Goal: Task Accomplishment & Management: Complete application form

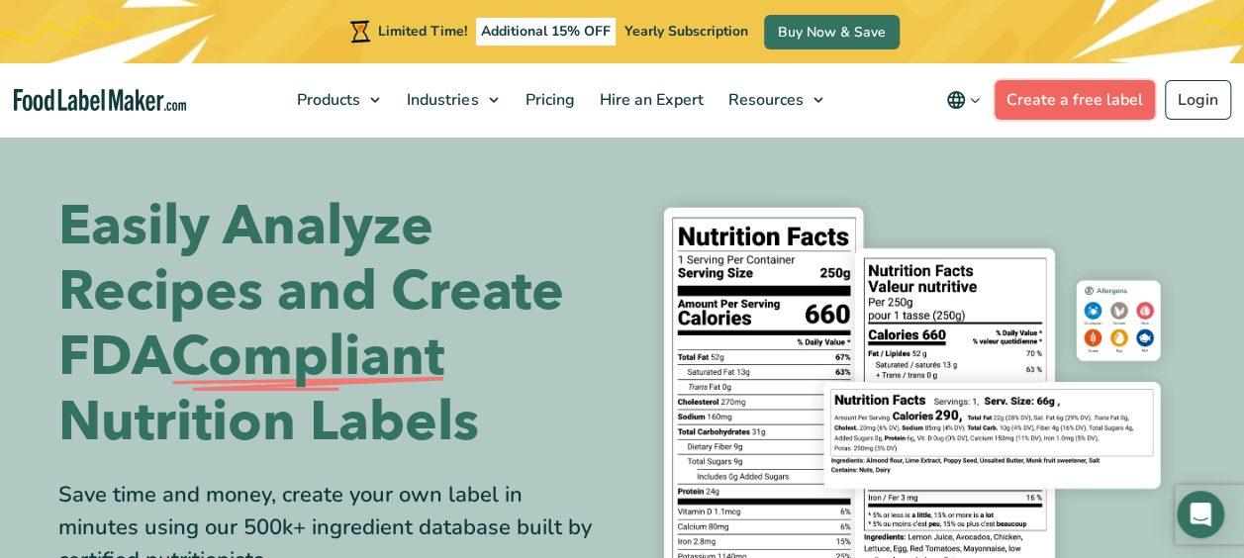
click at [1065, 107] on link "Create a free label" at bounding box center [1074, 100] width 160 height 40
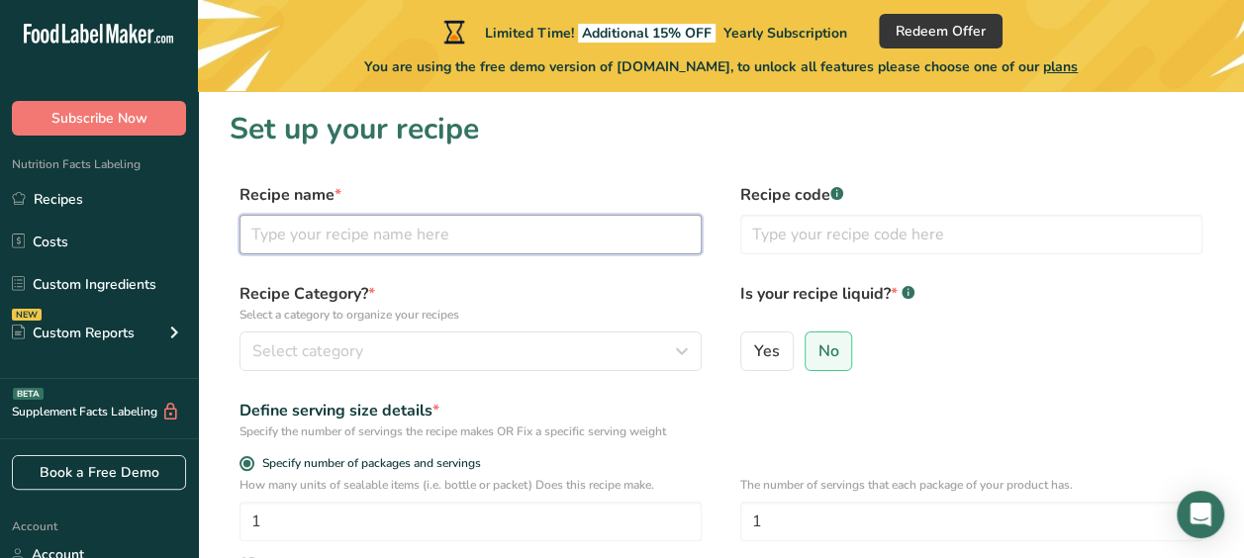
click at [451, 226] on input "text" at bounding box center [470, 235] width 462 height 40
type input "Stroopwafel"
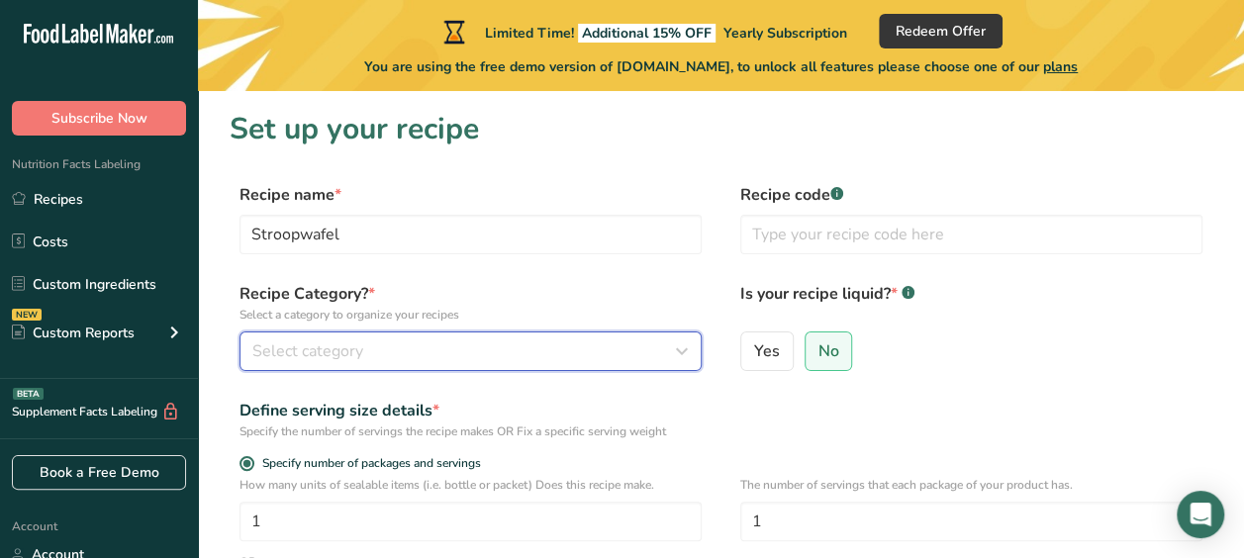
click at [400, 353] on div "Select category" at bounding box center [464, 351] width 425 height 24
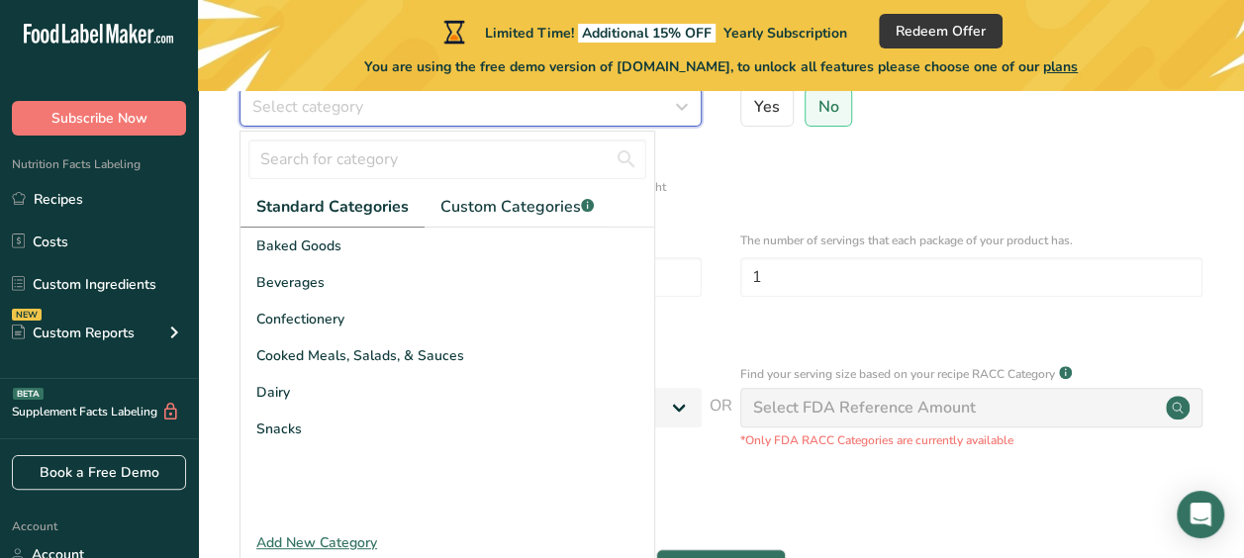
scroll to position [245, 0]
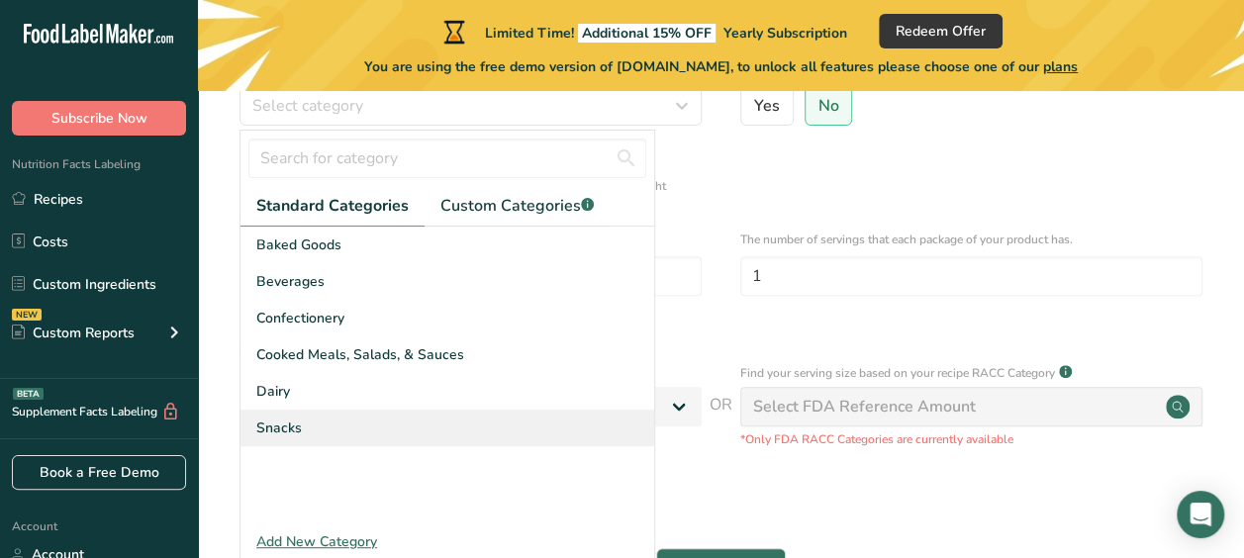
click at [336, 430] on div "Snacks" at bounding box center [447, 428] width 414 height 37
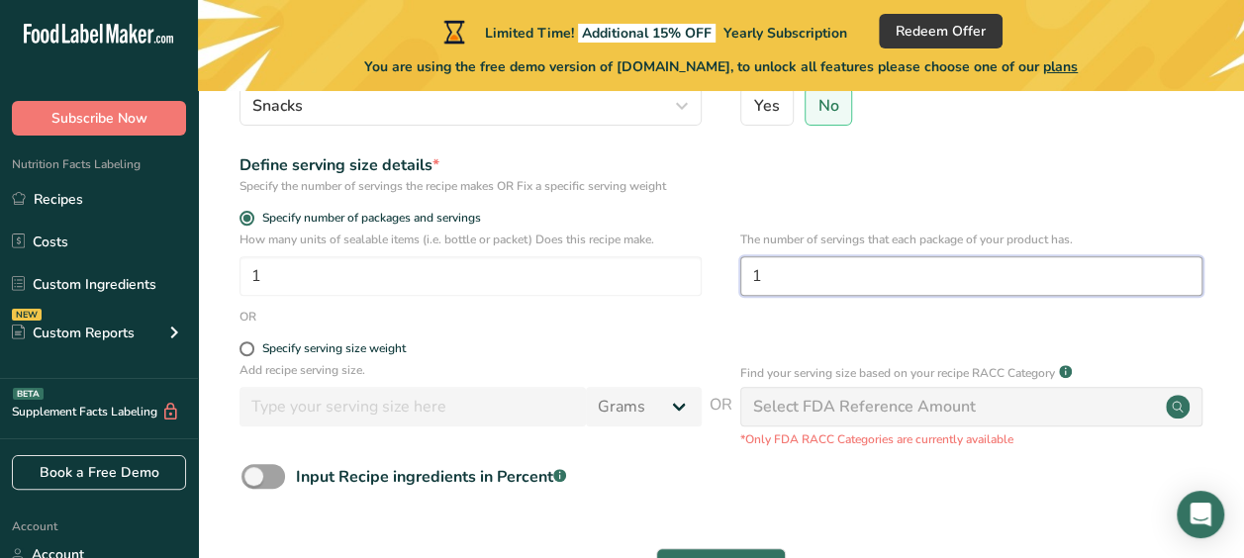
click at [793, 273] on input "1" at bounding box center [971, 276] width 462 height 40
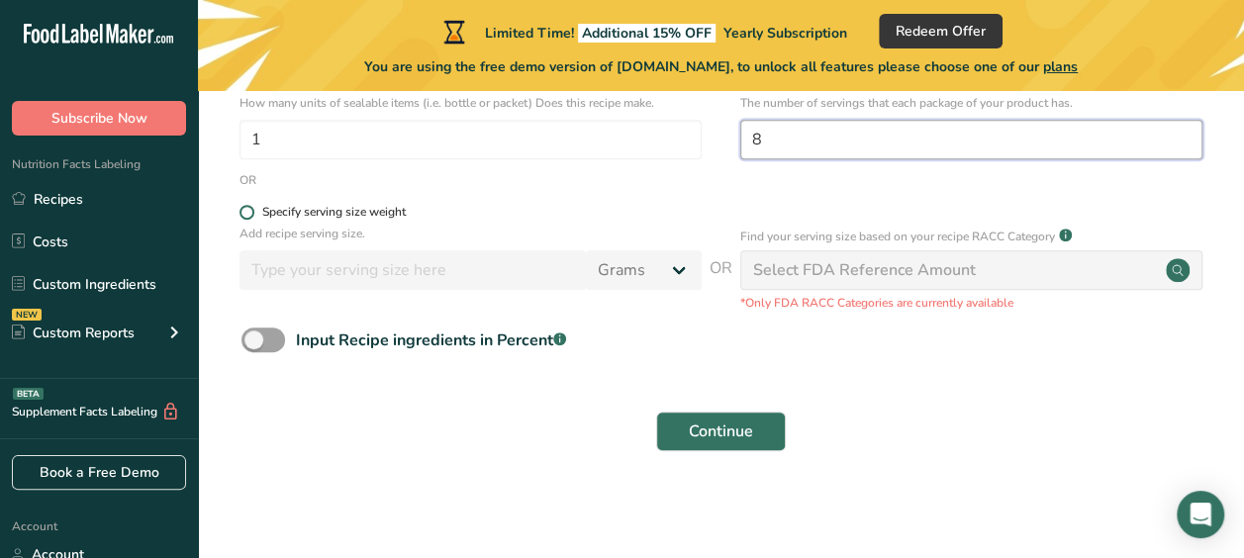
type input "8"
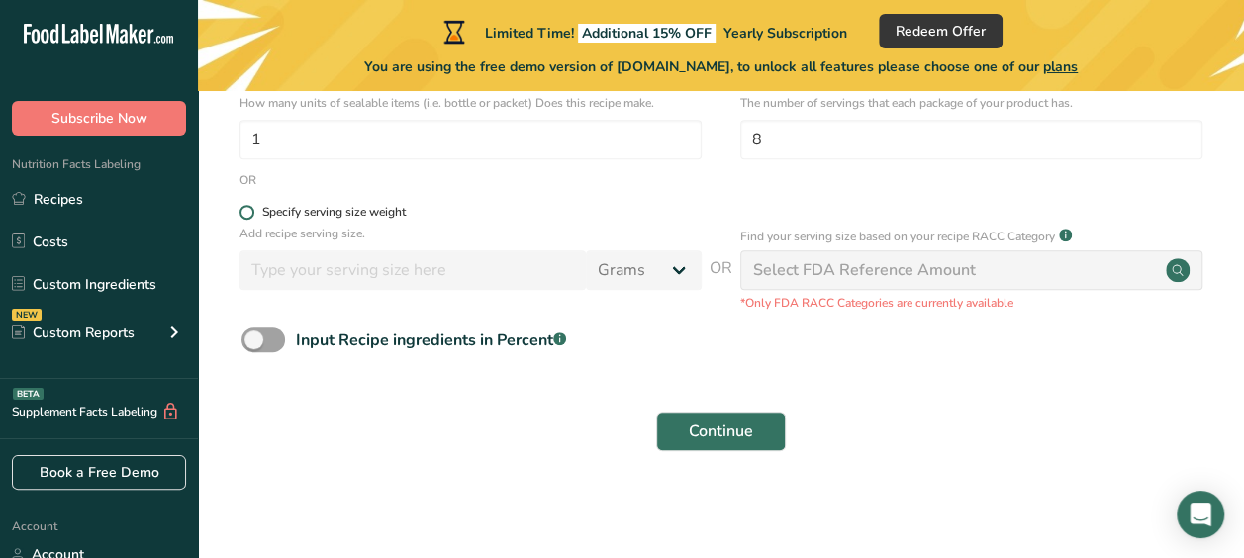
click at [243, 212] on span at bounding box center [246, 212] width 15 height 15
click at [243, 212] on input "Specify serving size weight" at bounding box center [245, 212] width 13 height 13
radio input "true"
radio input "false"
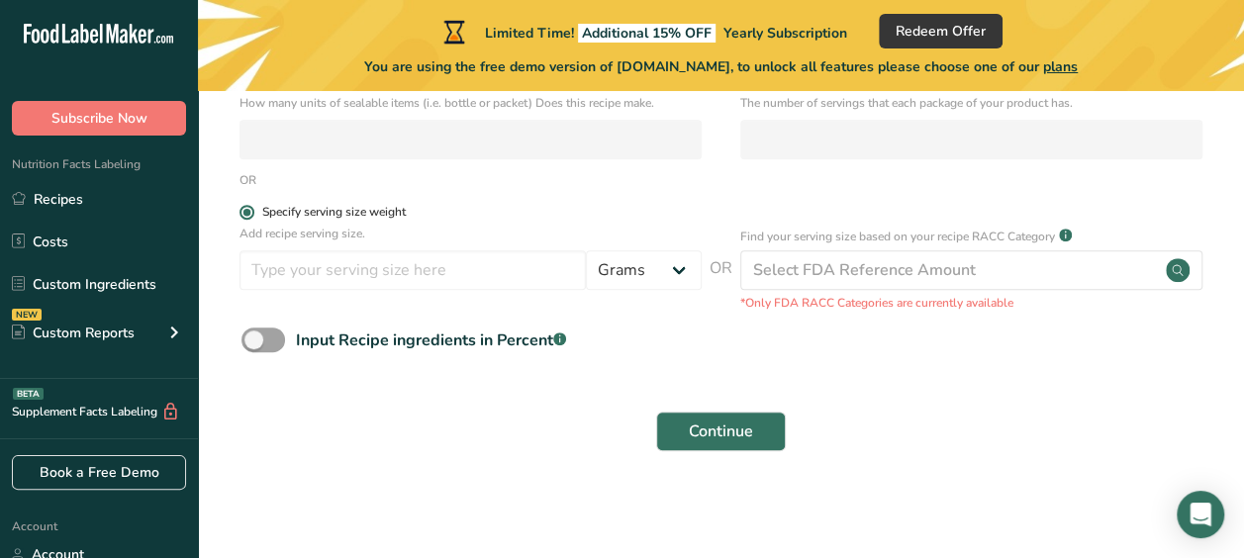
click at [243, 212] on span at bounding box center [246, 212] width 15 height 15
click at [243, 212] on input "Specify serving size weight" at bounding box center [245, 212] width 13 height 13
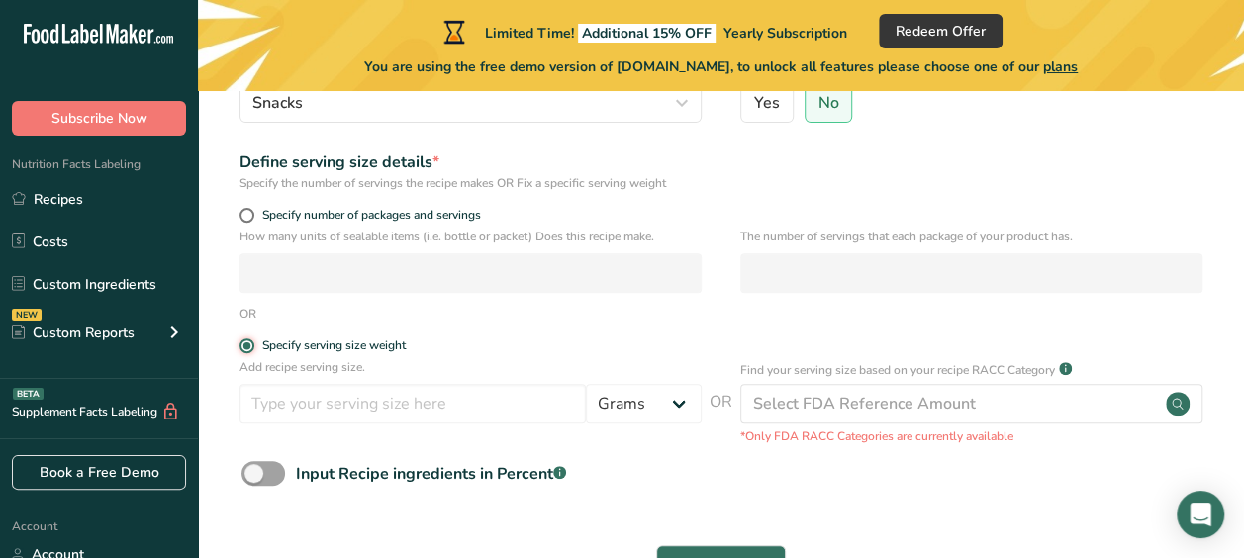
scroll to position [247, 0]
click at [250, 219] on span at bounding box center [246, 216] width 15 height 15
click at [250, 219] on input "Specify number of packages and servings" at bounding box center [245, 216] width 13 height 13
radio input "true"
radio input "false"
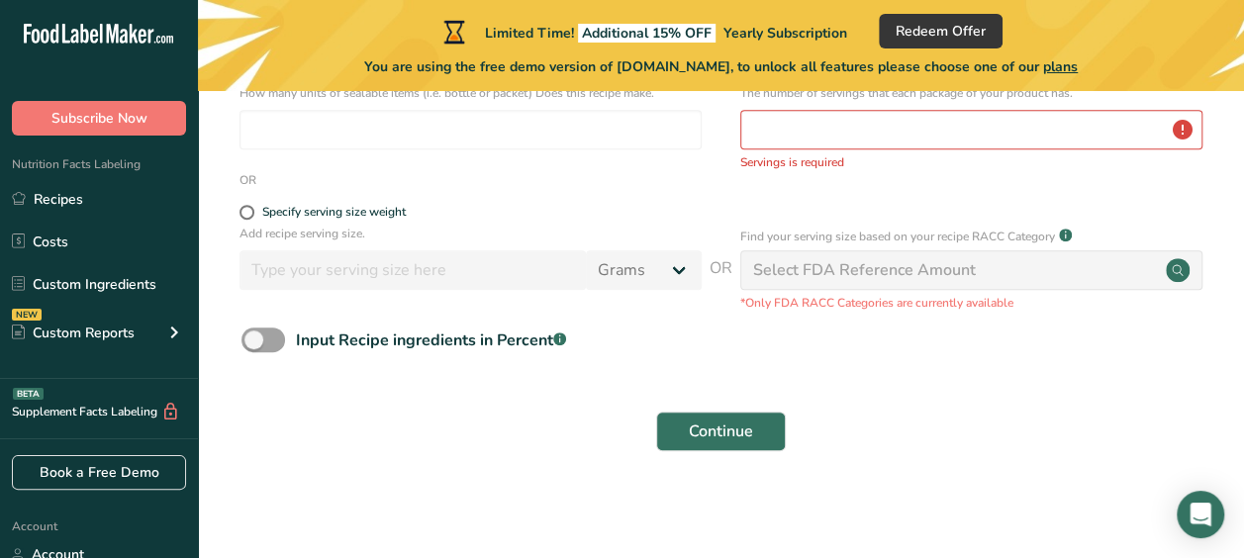
scroll to position [182, 0]
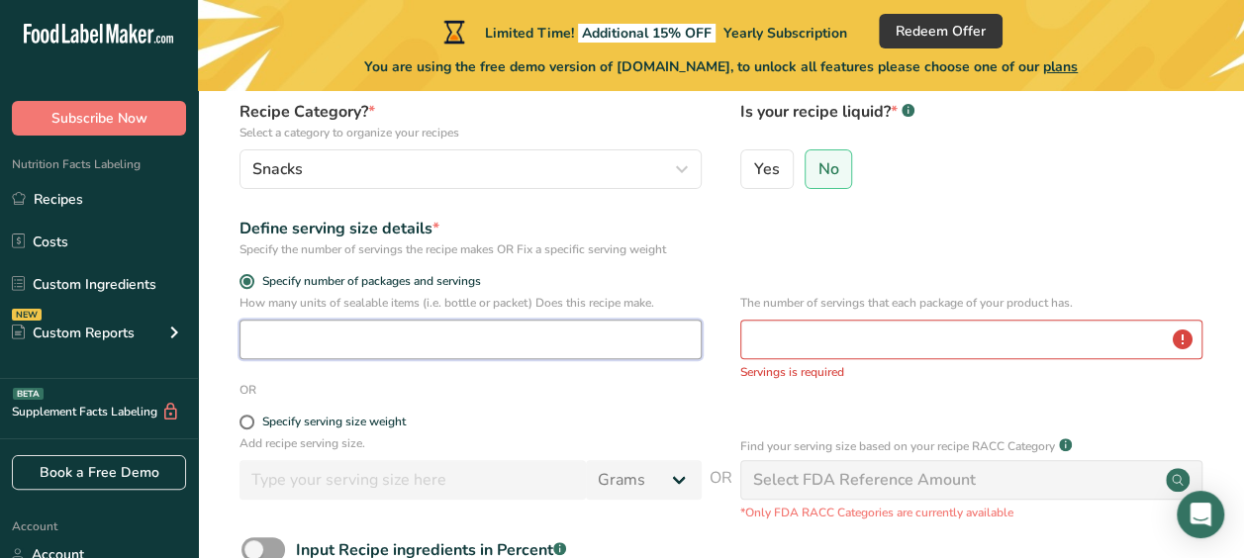
click at [553, 340] on input "number" at bounding box center [470, 340] width 462 height 40
type input "1"
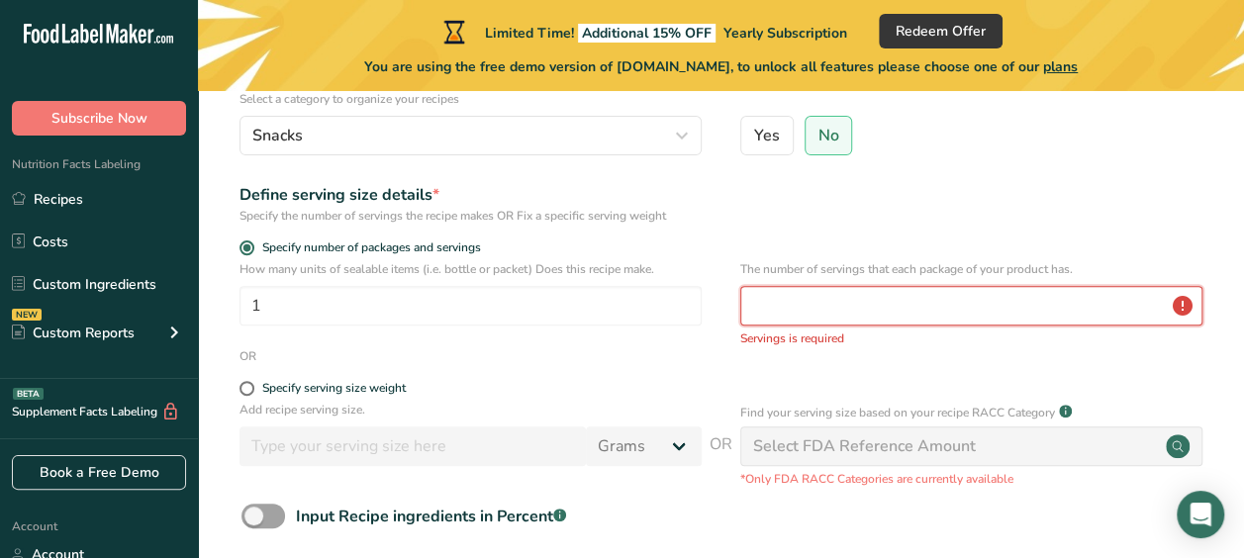
scroll to position [215, 0]
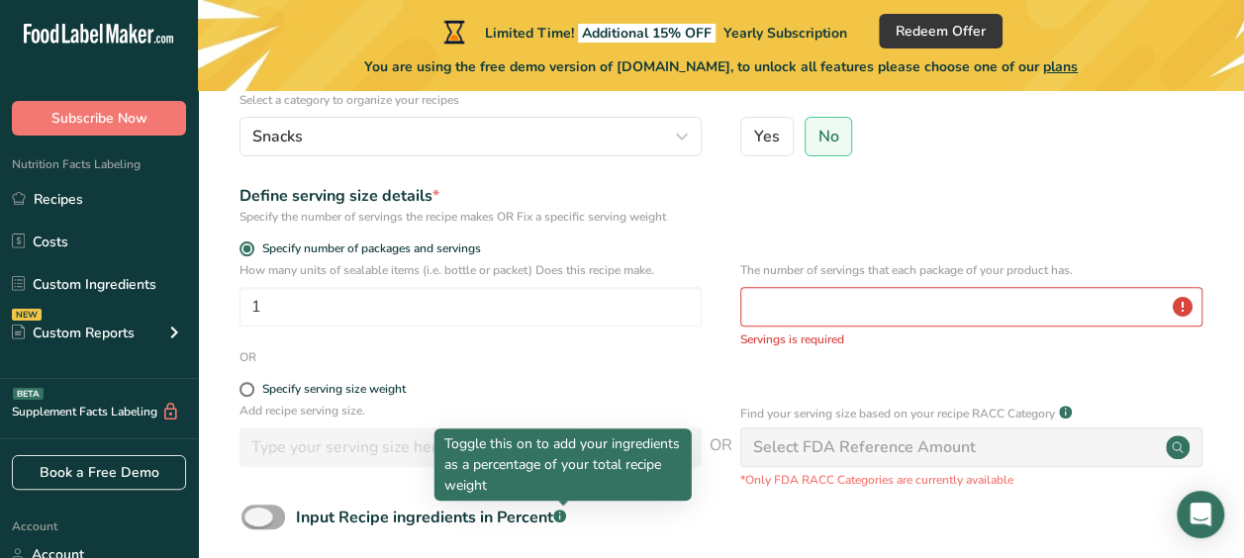
click at [563, 514] on rect at bounding box center [559, 516] width 13 height 13
click at [254, 514] on input "Input Recipe ingredients in Percent .a-a{fill:#347362;}.b-a{fill:#fff;}" at bounding box center [247, 517] width 13 height 13
click at [563, 514] on rect at bounding box center [559, 516] width 13 height 13
click at [254, 514] on input "Input Recipe ingredients in Percent .a-a{fill:#347362;}.b-a{fill:#fff;}" at bounding box center [247, 517] width 13 height 13
click at [563, 514] on rect at bounding box center [559, 516] width 13 height 13
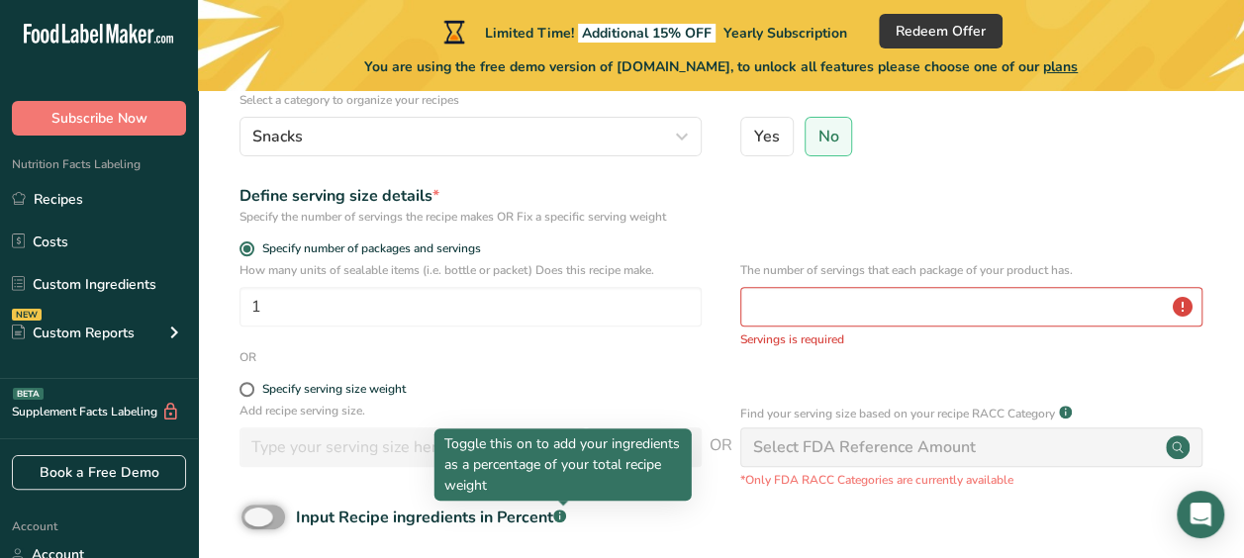
click at [254, 514] on input "Input Recipe ingredients in Percent .a-a{fill:#347362;}.b-a{fill:#fff;}" at bounding box center [247, 517] width 13 height 13
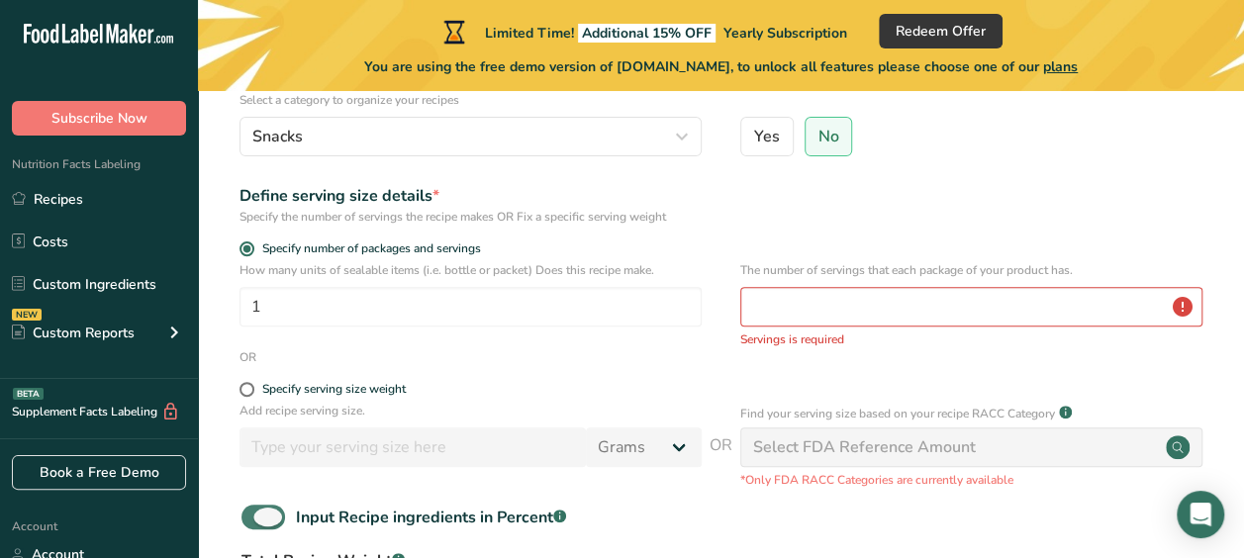
click at [283, 514] on span at bounding box center [263, 517] width 44 height 25
click at [254, 514] on input "Input Recipe ingredients in Percent .a-a{fill:#347362;}.b-a{fill:#fff;}" at bounding box center [247, 517] width 13 height 13
checkbox input "false"
click at [831, 301] on input "number" at bounding box center [971, 307] width 462 height 40
